Goal: Task Accomplishment & Management: Complete application form

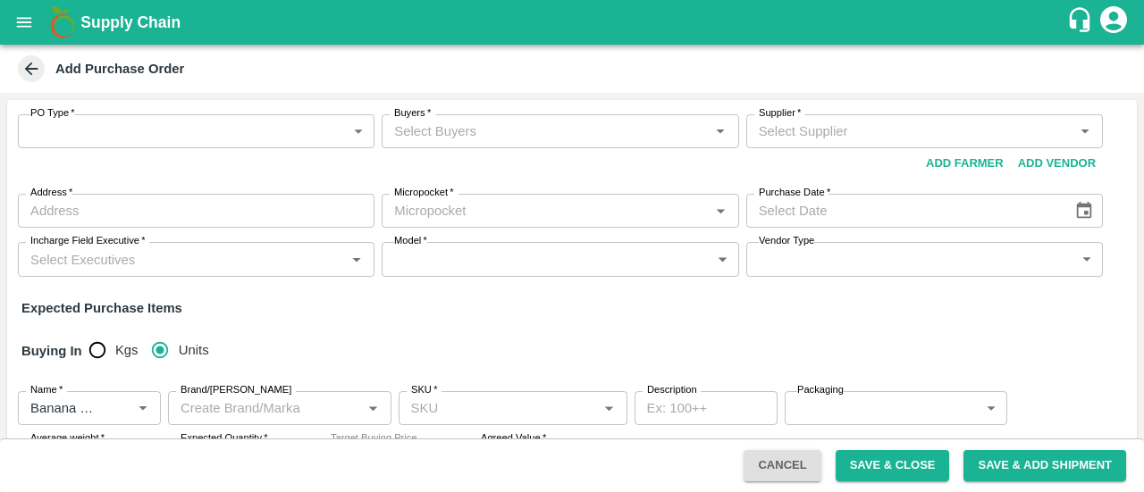
scroll to position [172, 0]
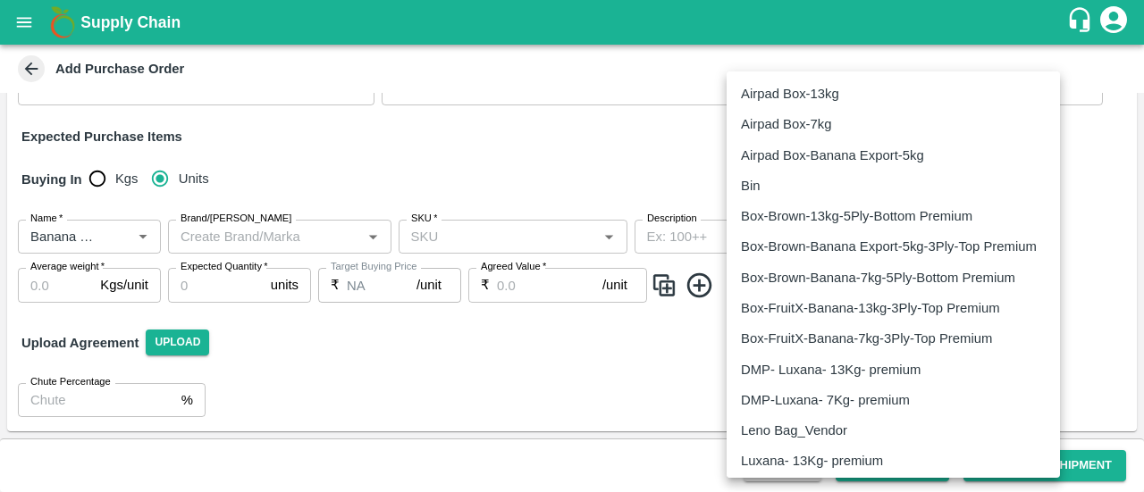
click at [886, 238] on body "Supply Chain Add Purchase Order PO Type   * ​ PO Type Buyers   * Buyers   * Sup…" at bounding box center [572, 246] width 1144 height 492
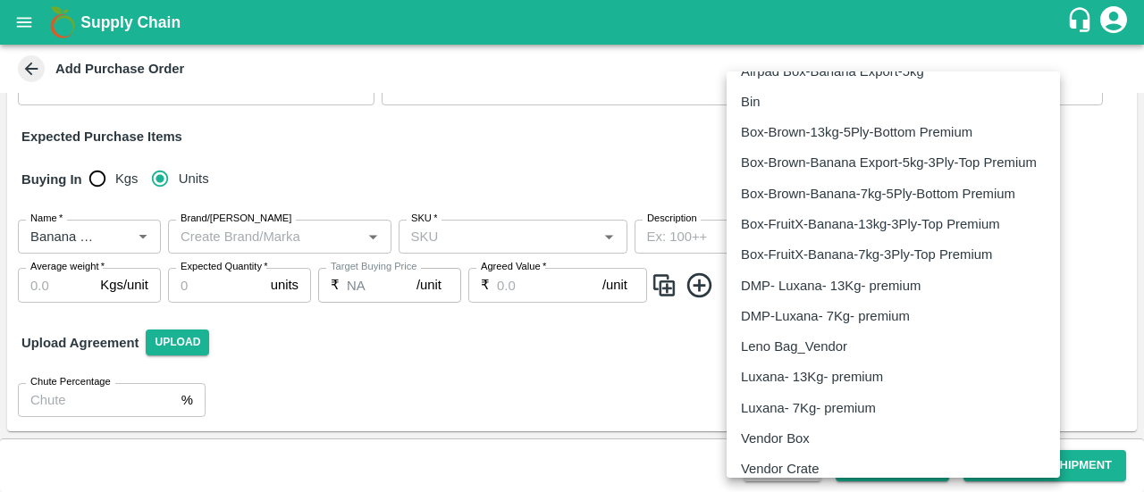
scroll to position [0, 0]
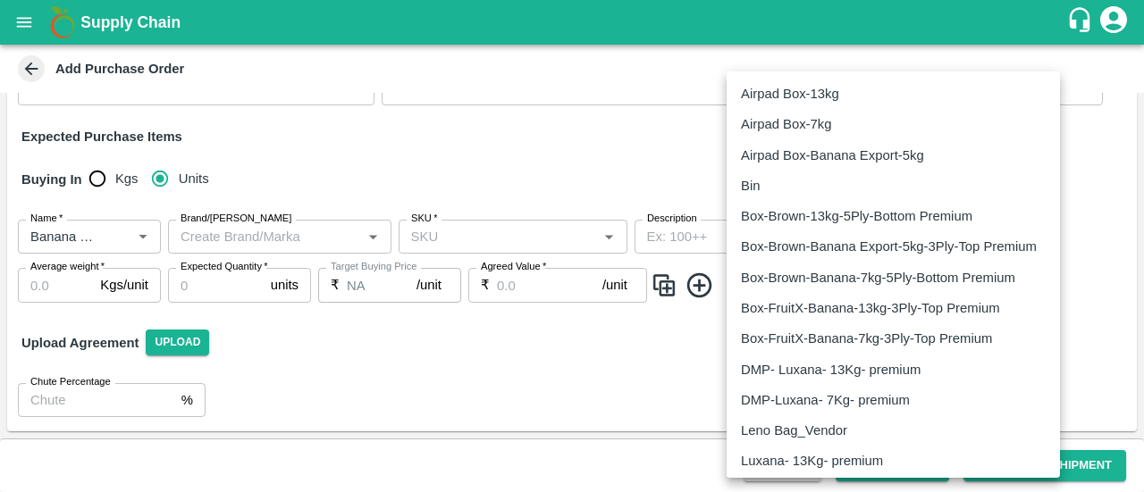
click at [1113, 21] on div at bounding box center [572, 246] width 1144 height 492
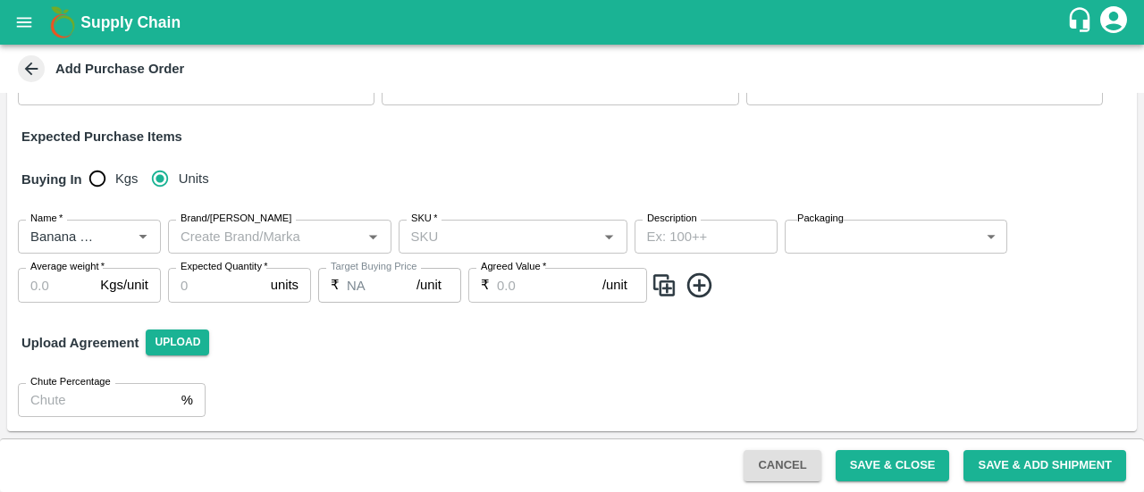
click at [1113, 21] on icon "account of current user" at bounding box center [1113, 19] width 27 height 27
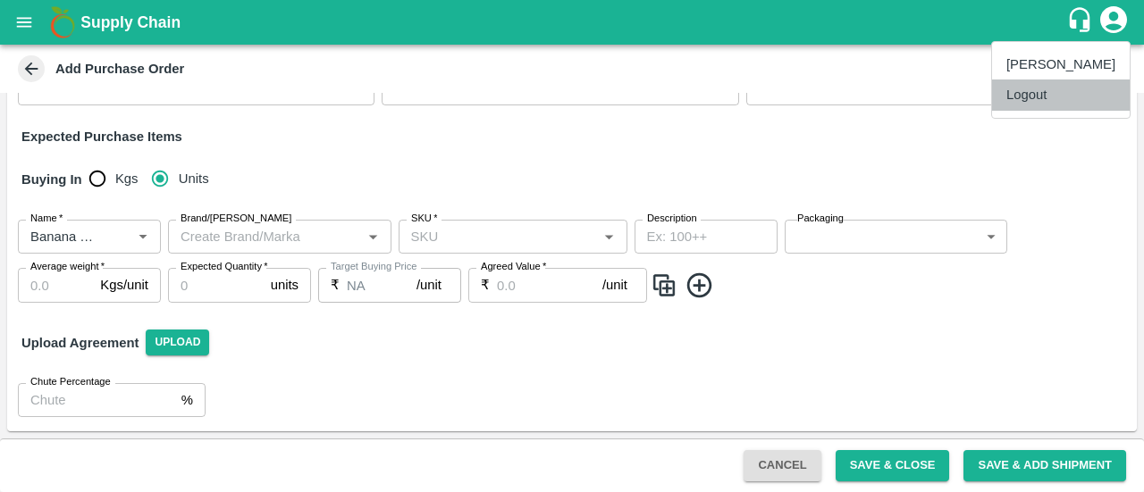
click at [1049, 94] on li "Logout" at bounding box center [1061, 95] width 138 height 30
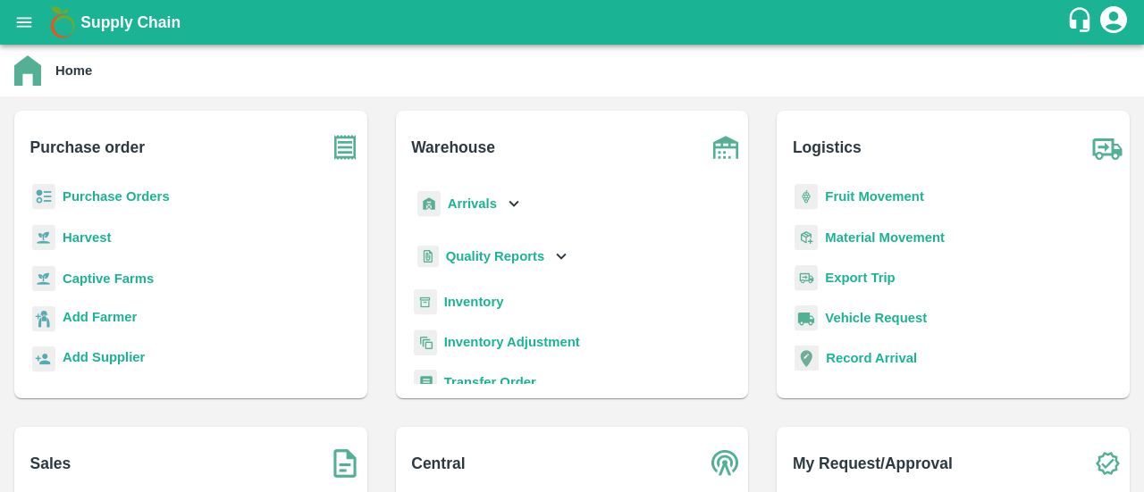
click at [148, 203] on b "Purchase Orders" at bounding box center [116, 196] width 107 height 14
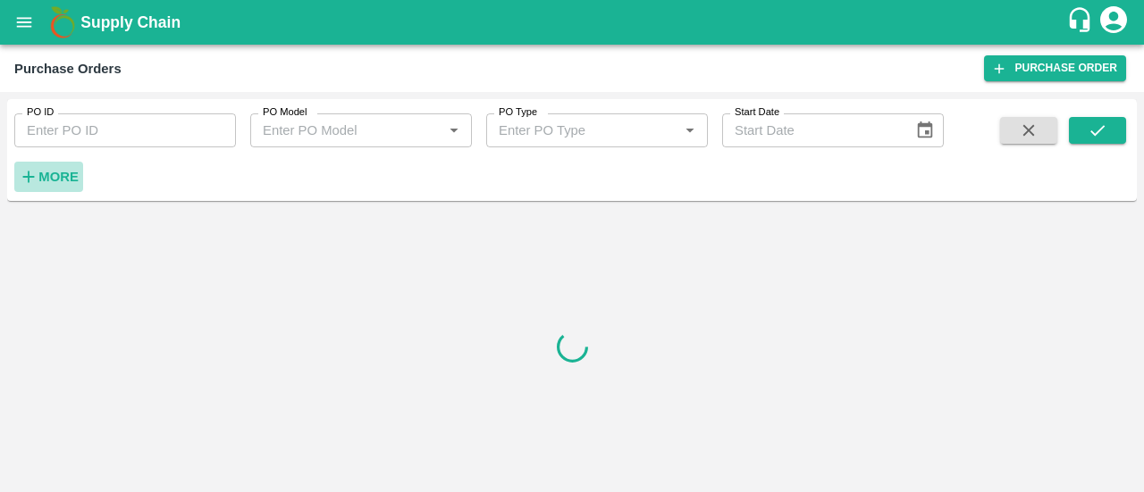
click at [73, 175] on strong "More" at bounding box center [58, 177] width 40 height 14
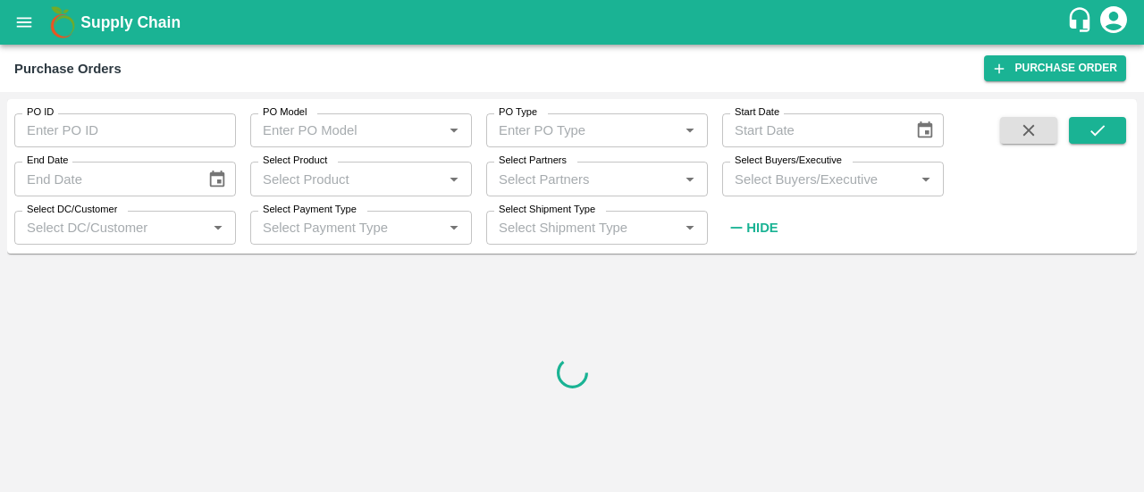
type input "DD/MM/YYYY"
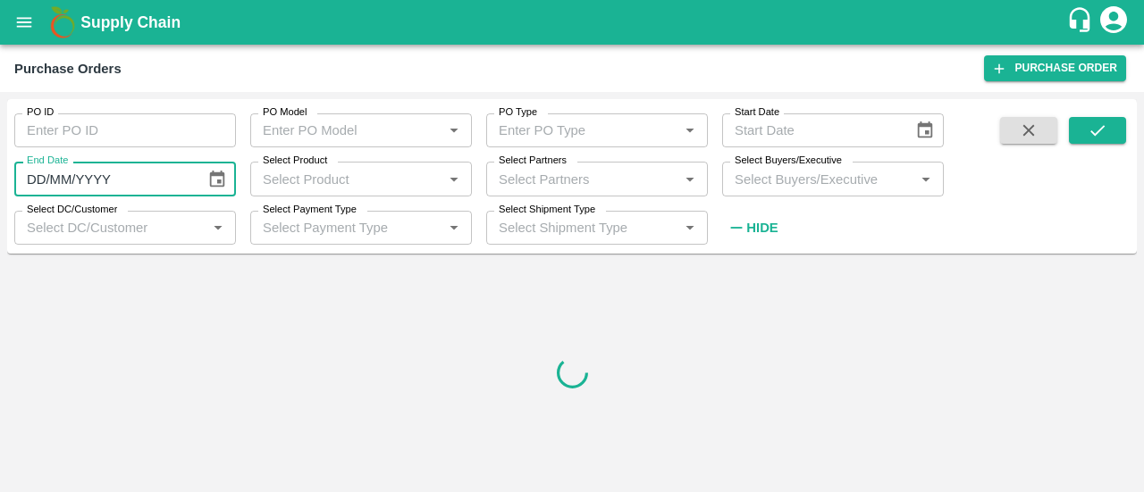
click at [73, 175] on input "DD/MM/YYYY" at bounding box center [103, 179] width 179 height 34
click at [1034, 62] on link "Purchase Order" at bounding box center [1055, 68] width 142 height 26
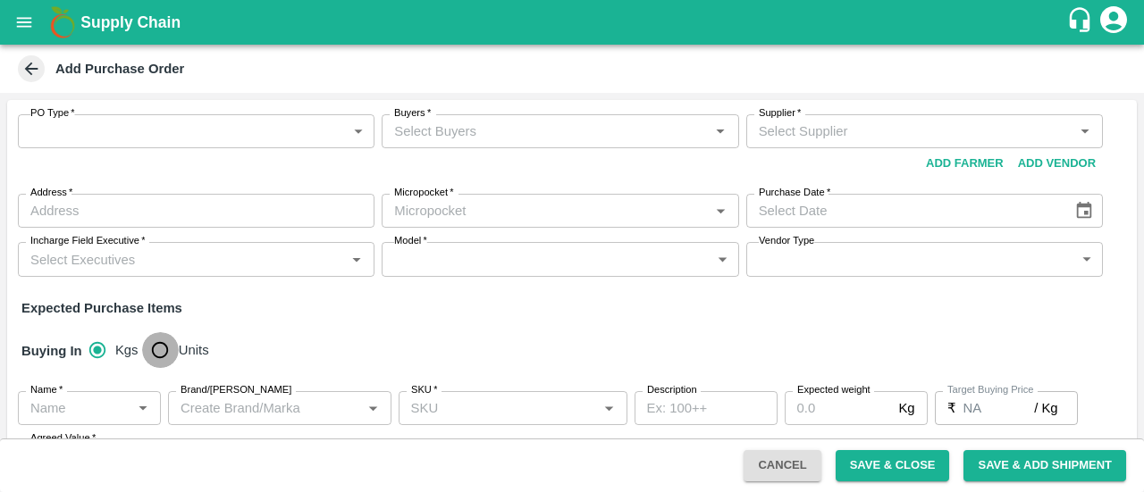
click at [162, 354] on input "Units" at bounding box center [160, 350] width 36 height 36
radio input "true"
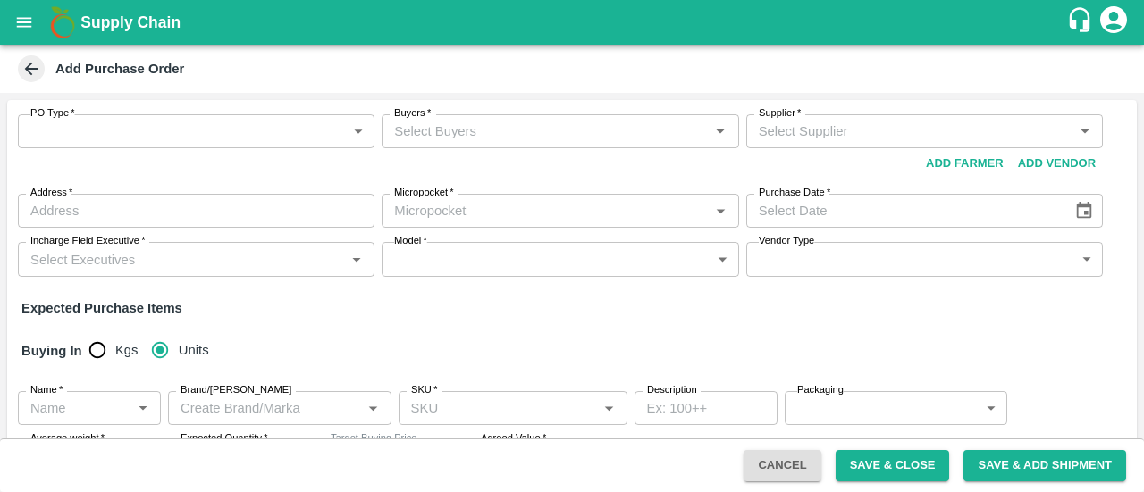
click at [107, 392] on div "Name   *" at bounding box center [89, 408] width 143 height 34
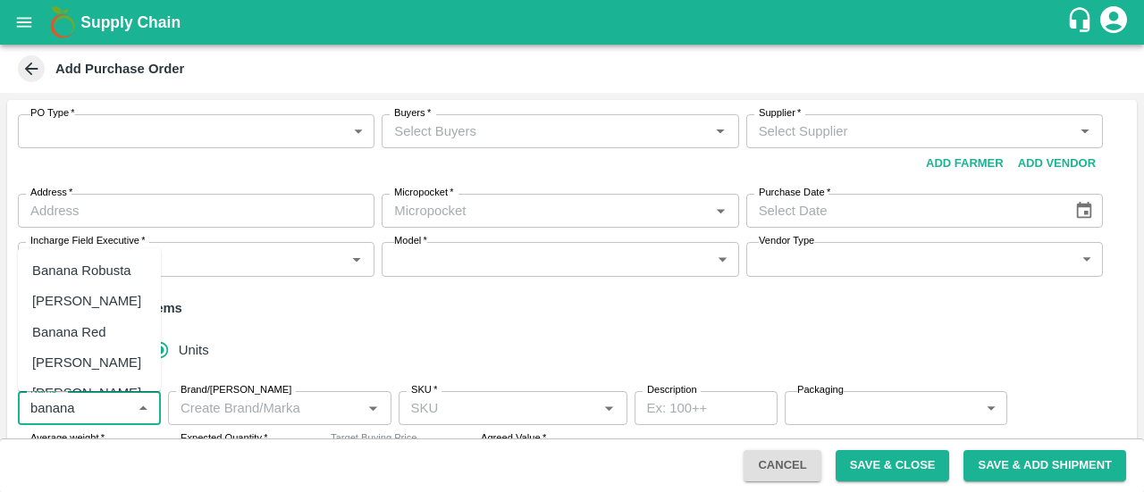
scroll to position [75, 0]
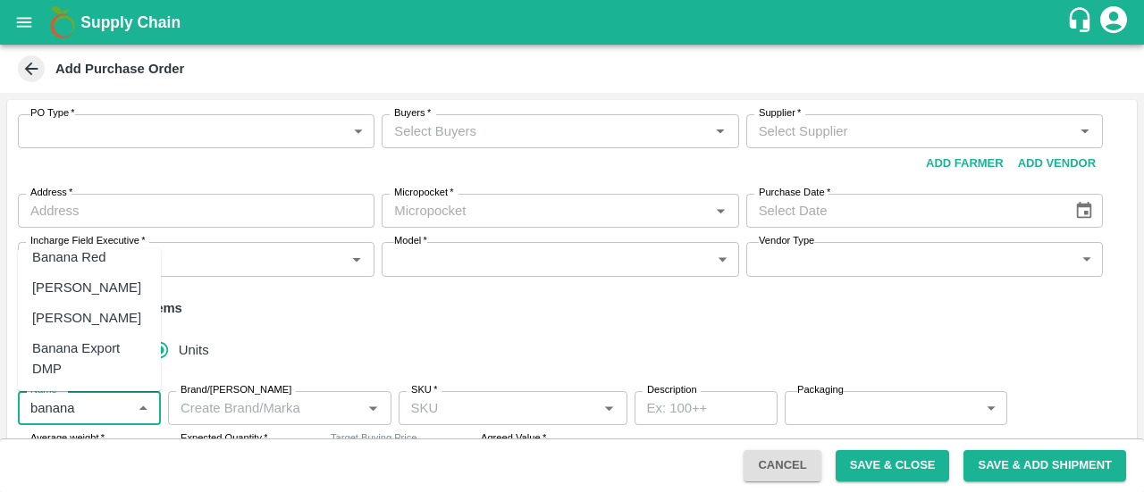
click at [113, 353] on div "Banana Export DMP" at bounding box center [89, 359] width 114 height 40
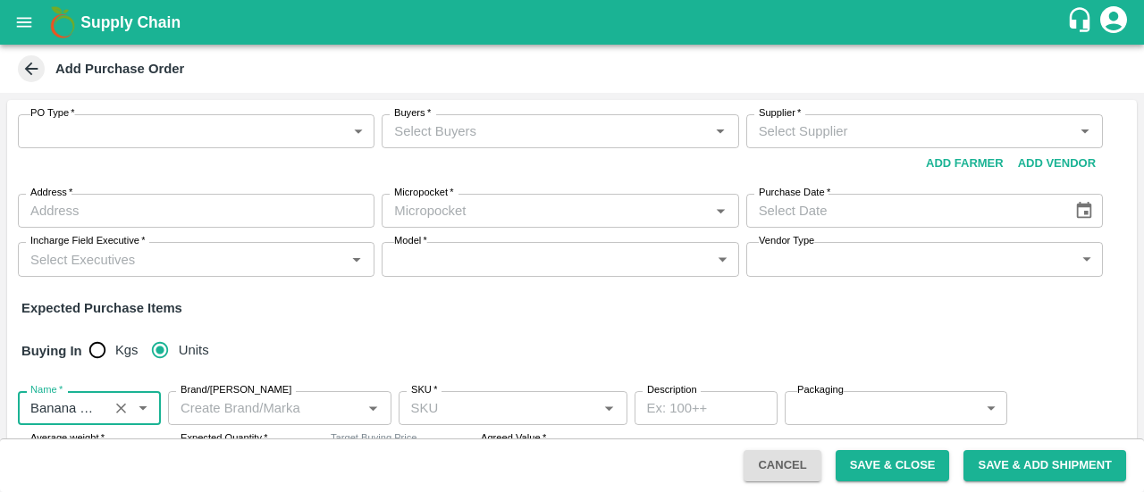
type input "Banana Export DMP"
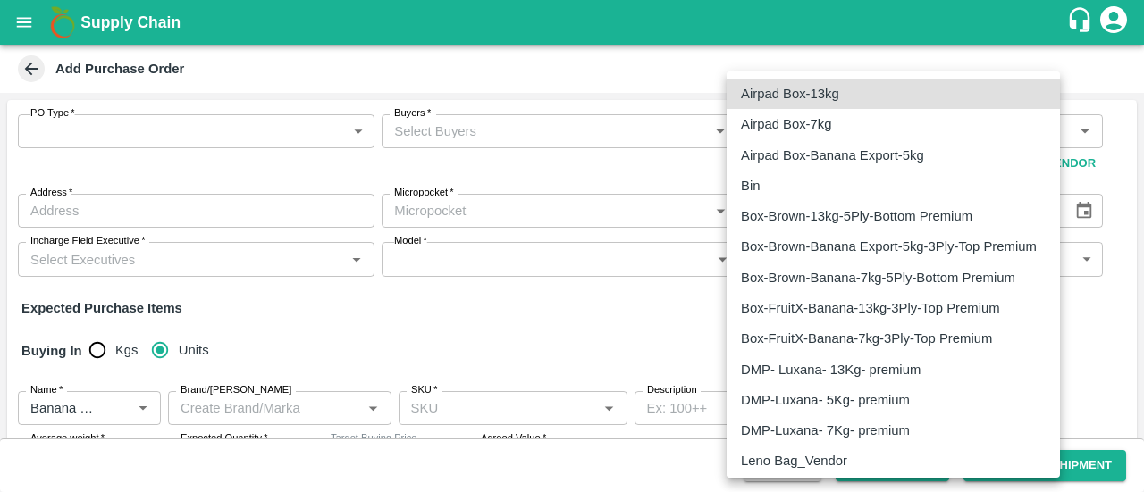
click at [913, 401] on body "Supply Chain Add Purchase Order PO Type   * ​ PO Type Buyers   * Buyers   * Sup…" at bounding box center [572, 246] width 1144 height 492
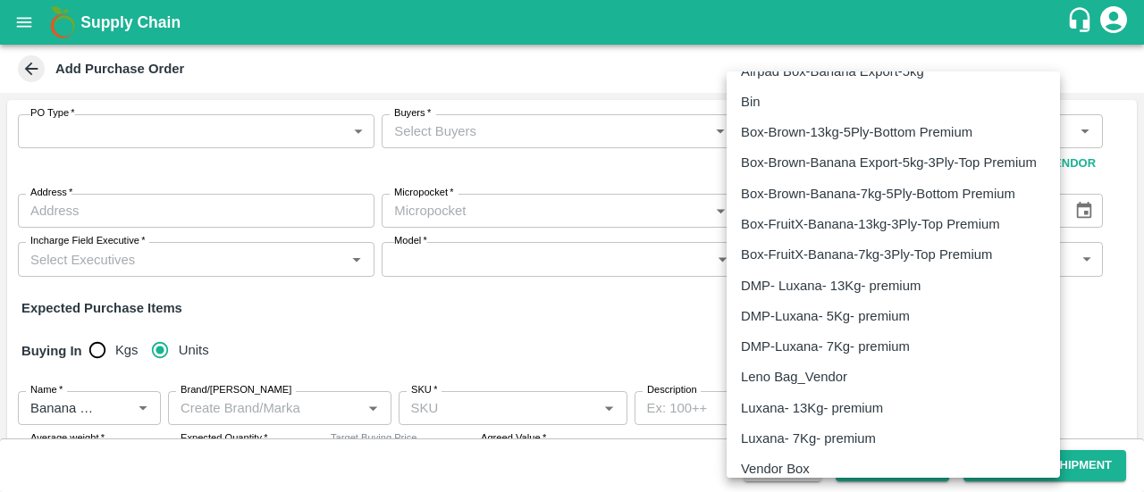
scroll to position [85, 0]
click at [417, 329] on div at bounding box center [572, 246] width 1144 height 492
